Goal: Complete application form

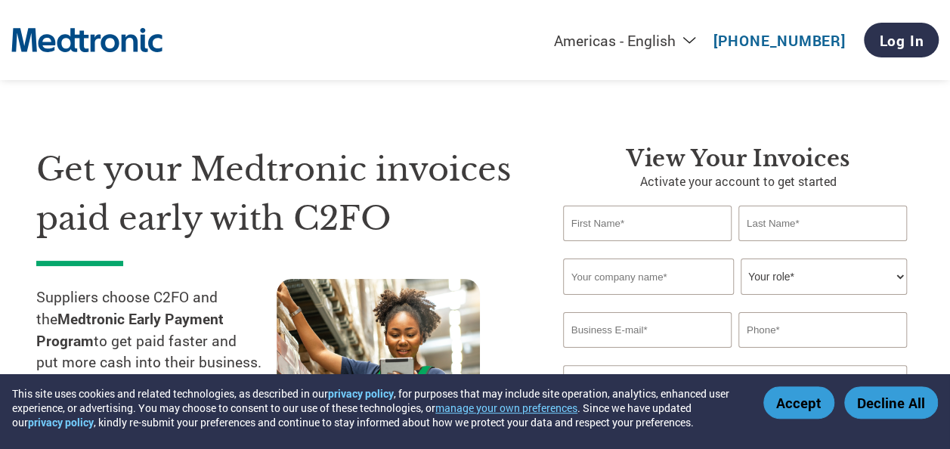
click at [584, 223] on input "text" at bounding box center [647, 224] width 168 height 36
type input "[PERSON_NAME]"
type input "[GEOGRAPHIC_DATA]"
type input "Tecomet"
type input "[PERSON_NAME][EMAIL_ADDRESS][PERSON_NAME][DOMAIN_NAME]"
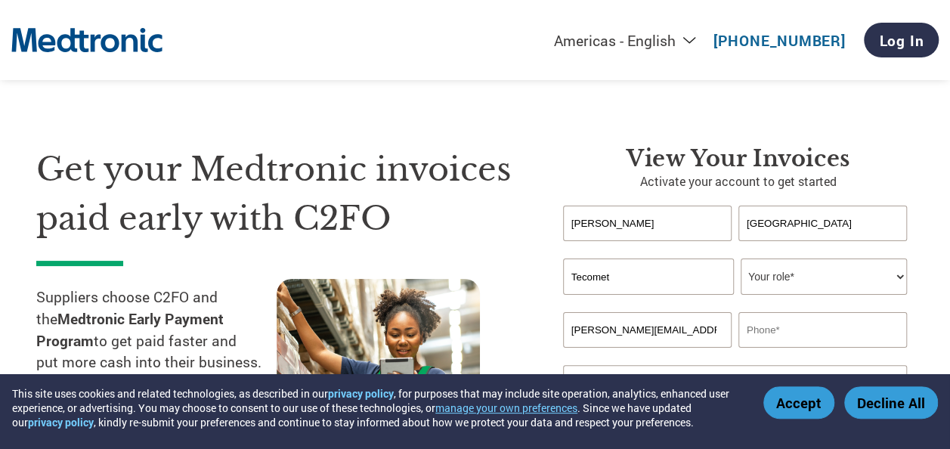
type input "9787359276"
type input "Tecomet"
click at [783, 277] on select "Your role* CFO Controller Credit Manager Finance Director Treasurer CEO Preside…" at bounding box center [823, 276] width 166 height 36
select select "ACCOUNTS_RECEIVABLE"
click at [740, 259] on select "Your role* CFO Controller Credit Manager Finance Director Treasurer CEO Preside…" at bounding box center [823, 276] width 166 height 36
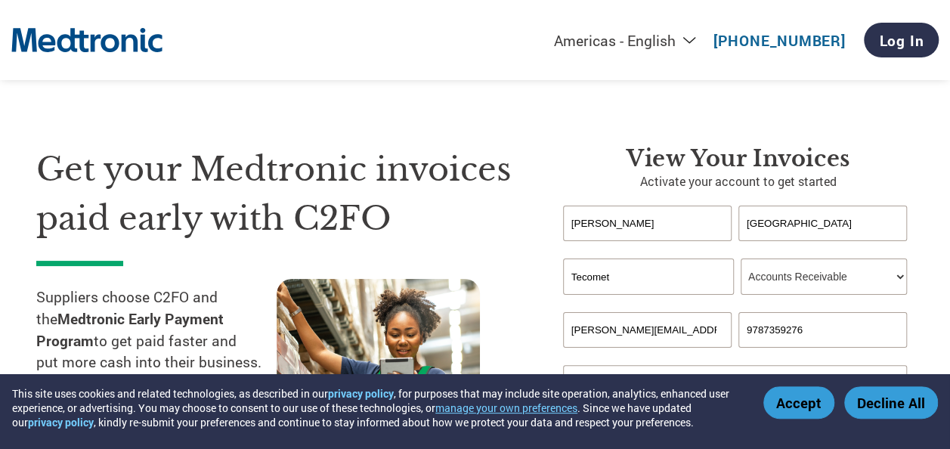
click at [626, 331] on input "[PERSON_NAME][EMAIL_ADDRESS][PERSON_NAME][DOMAIN_NAME]" at bounding box center [647, 330] width 168 height 36
click at [703, 329] on input "[PERSON_NAME][EMAIL_ADDRESS][PERSON_NAME][DOMAIN_NAME]" at bounding box center [647, 330] width 168 height 36
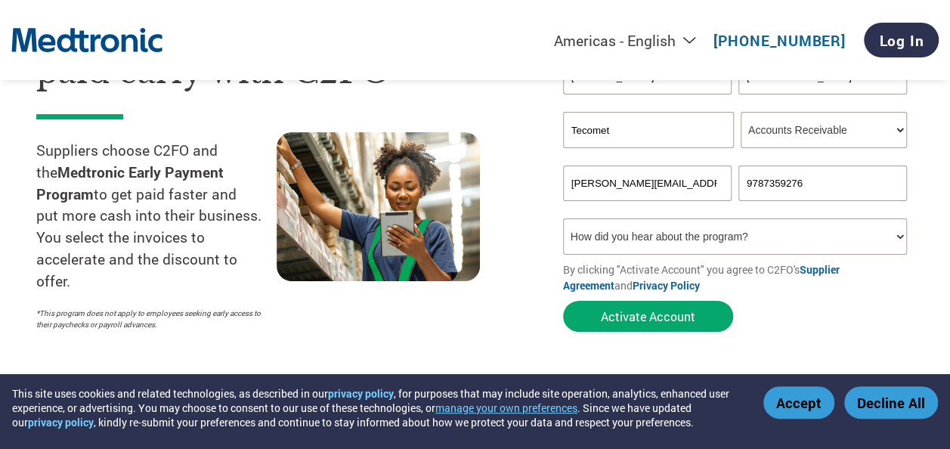
scroll to position [151, 0]
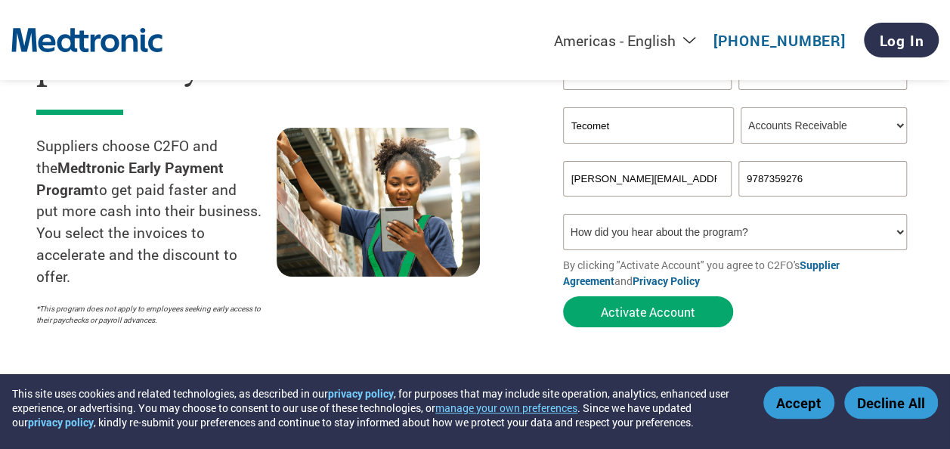
type input "[PERSON_NAME][EMAIL_ADDRESS][PERSON_NAME][DOMAIN_NAME]"
click at [785, 239] on select "How did you hear about the program? Received a letter Email Social Media Online…" at bounding box center [735, 232] width 344 height 36
select select "Email"
click at [563, 216] on select "How did you hear about the program? Received a letter Email Social Media Online…" at bounding box center [735, 232] width 344 height 36
click at [787, 405] on button "Accept" at bounding box center [798, 402] width 71 height 32
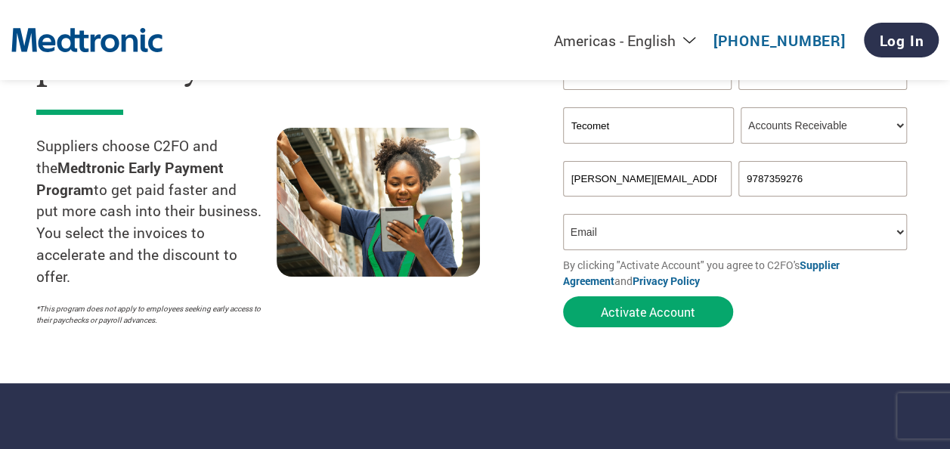
click at [403, 360] on section "Get your Medtronic invoices paid early with C2FO Suppliers choose C2FO and the …" at bounding box center [475, 146] width 950 height 474
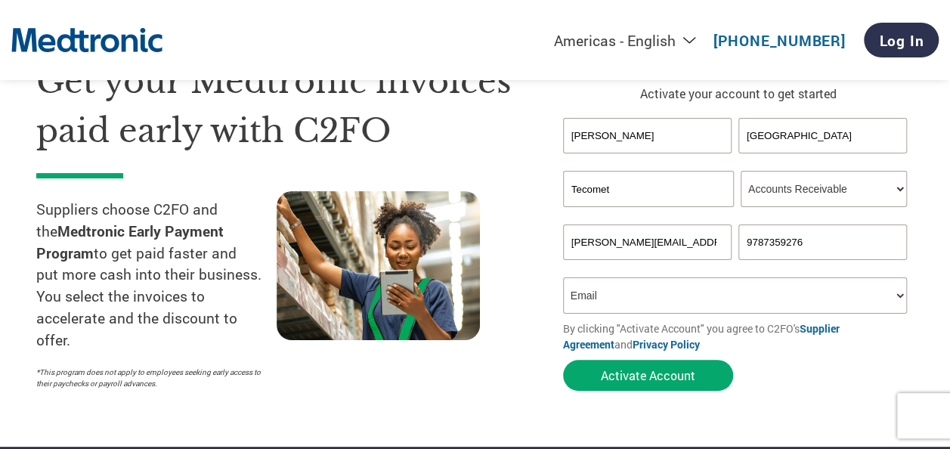
scroll to position [0, 0]
